Goal: Task Accomplishment & Management: Use online tool/utility

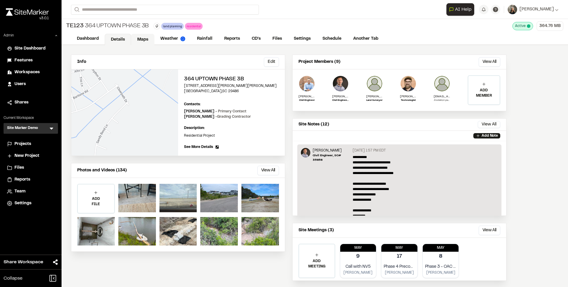
click at [140, 40] on link "Maps" at bounding box center [142, 39] width 23 height 11
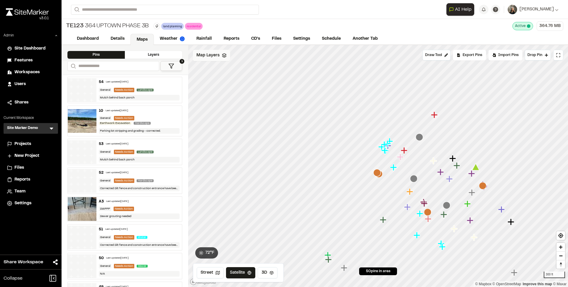
click at [209, 55] on span "Map Layers" at bounding box center [208, 55] width 23 height 7
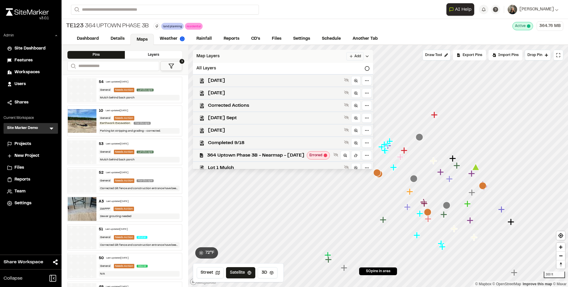
click at [228, 62] on div "Map Layers Add" at bounding box center [283, 56] width 180 height 13
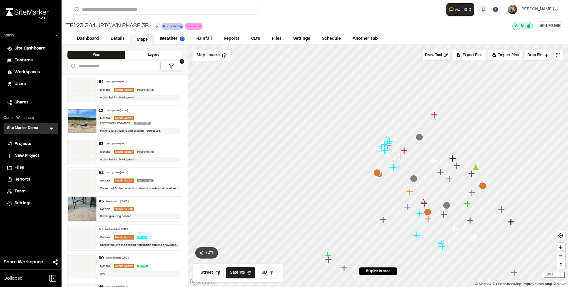
click at [156, 57] on div "Layers" at bounding box center [153, 55] width 57 height 8
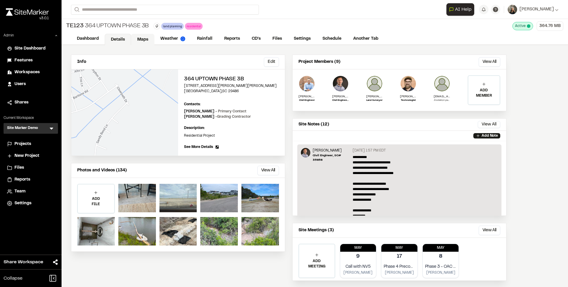
click at [139, 40] on link "Maps" at bounding box center [142, 39] width 23 height 11
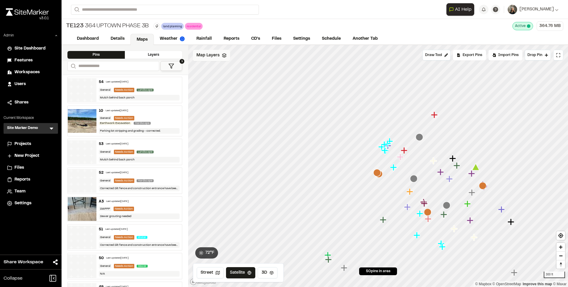
click at [220, 60] on div "Map Layers" at bounding box center [211, 55] width 37 height 11
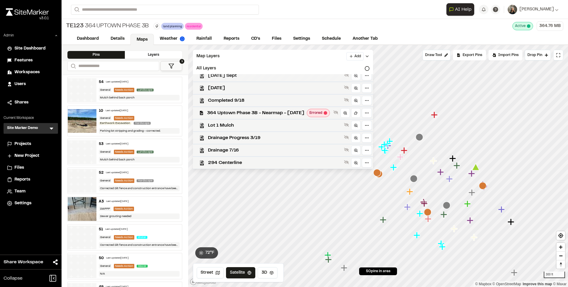
scroll to position [44, 0]
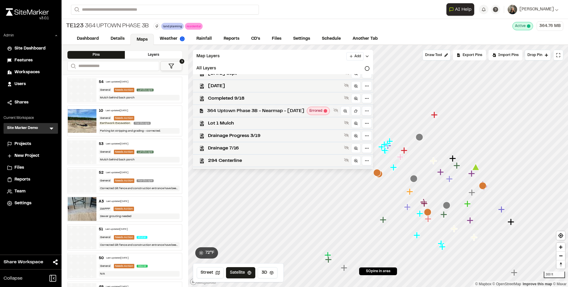
click at [244, 113] on span "364 Uptown Phase 3B - Nearmap - [DATE]" at bounding box center [255, 110] width 97 height 7
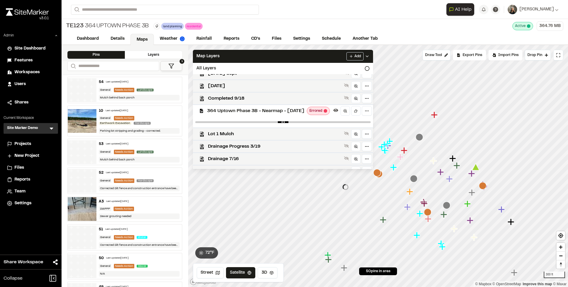
click at [244, 113] on span "364 Uptown Phase 3B - Nearmap - [DATE]" at bounding box center [255, 110] width 97 height 7
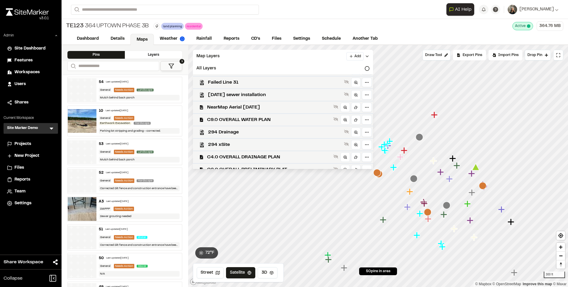
scroll to position [137, 0]
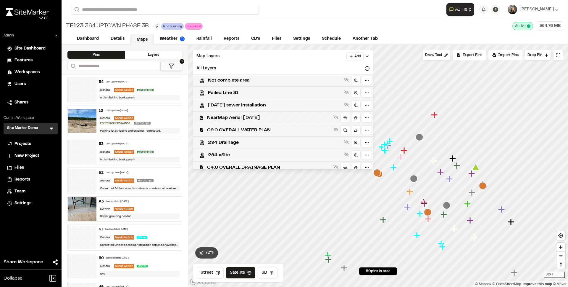
click at [241, 116] on span "NearMap Aerial [DATE]" at bounding box center [269, 117] width 124 height 7
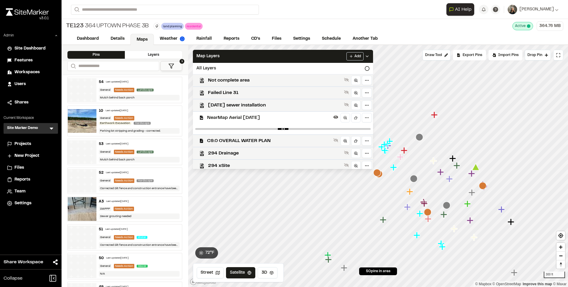
click at [241, 116] on span "NearMap Aerial [DATE]" at bounding box center [269, 117] width 124 height 7
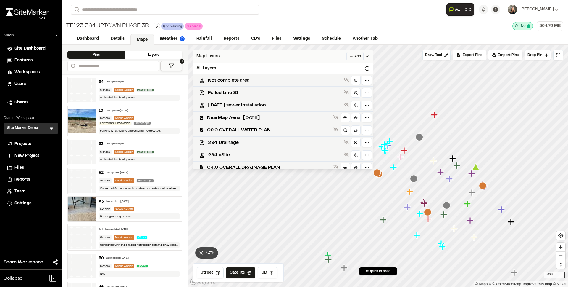
click at [238, 58] on div "Map Layers Add" at bounding box center [283, 56] width 180 height 13
